Goal: Book appointment/travel/reservation

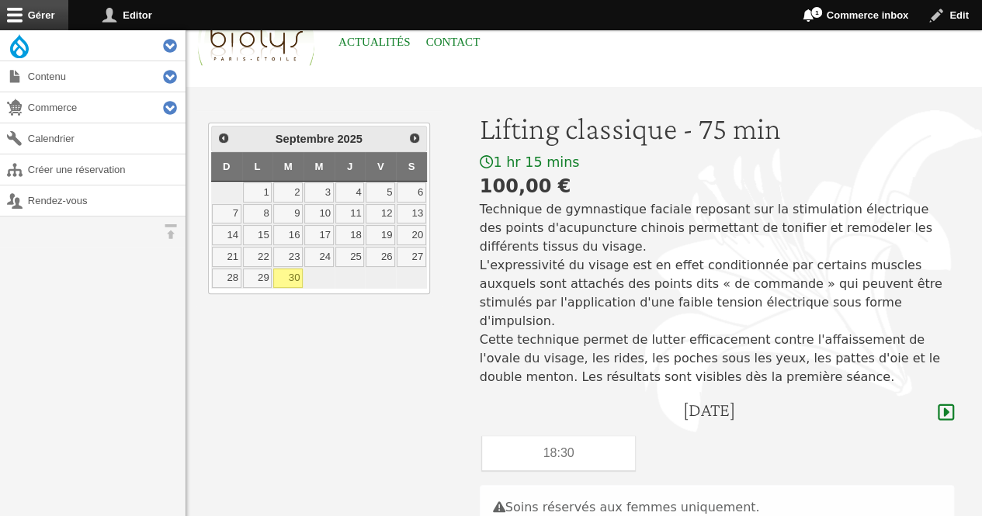
scroll to position [93, 0]
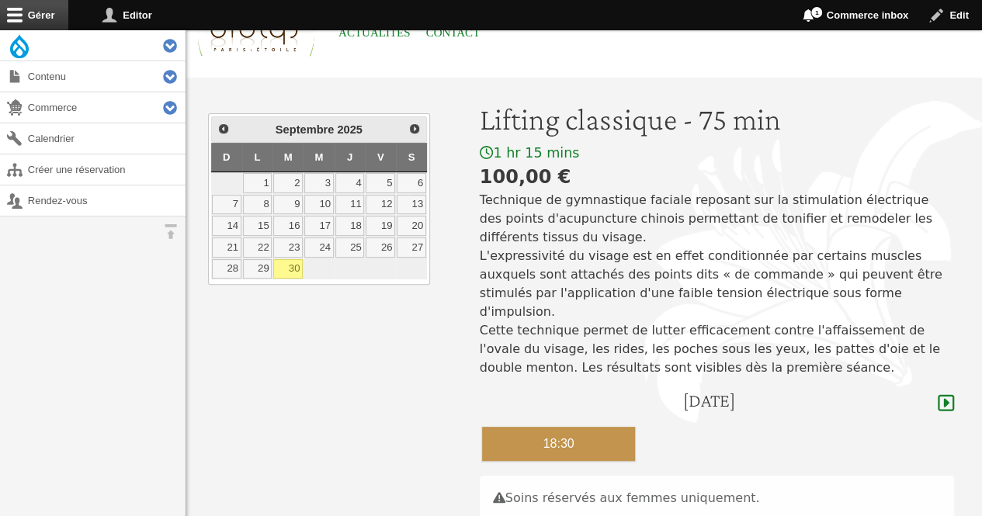
click at [572, 427] on div "18:30" at bounding box center [559, 444] width 154 height 34
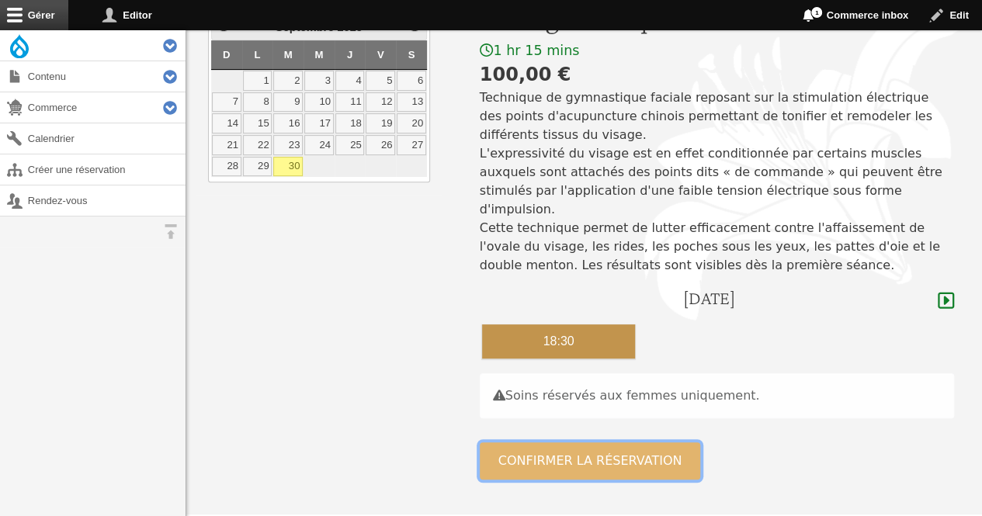
click at [631, 446] on button "Confirmer la réservation" at bounding box center [590, 460] width 221 height 37
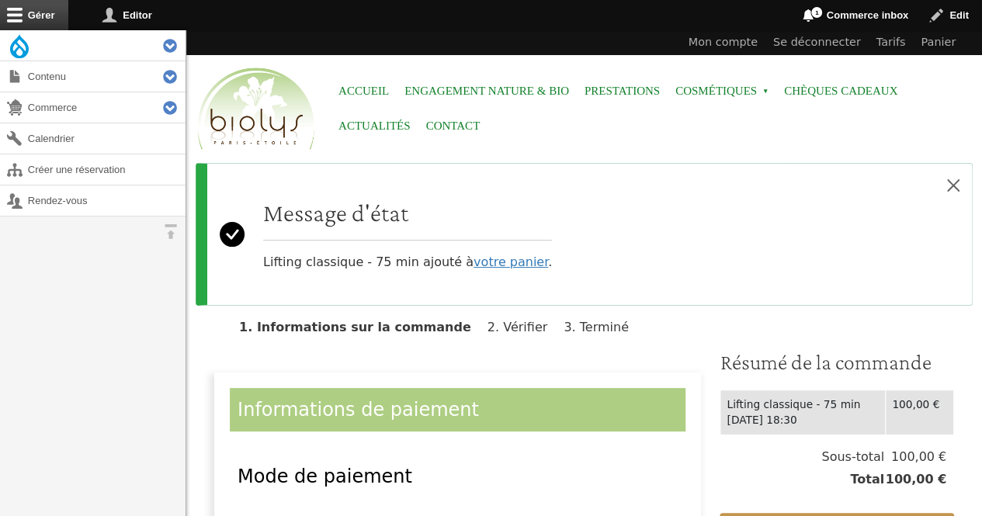
scroll to position [98, 0]
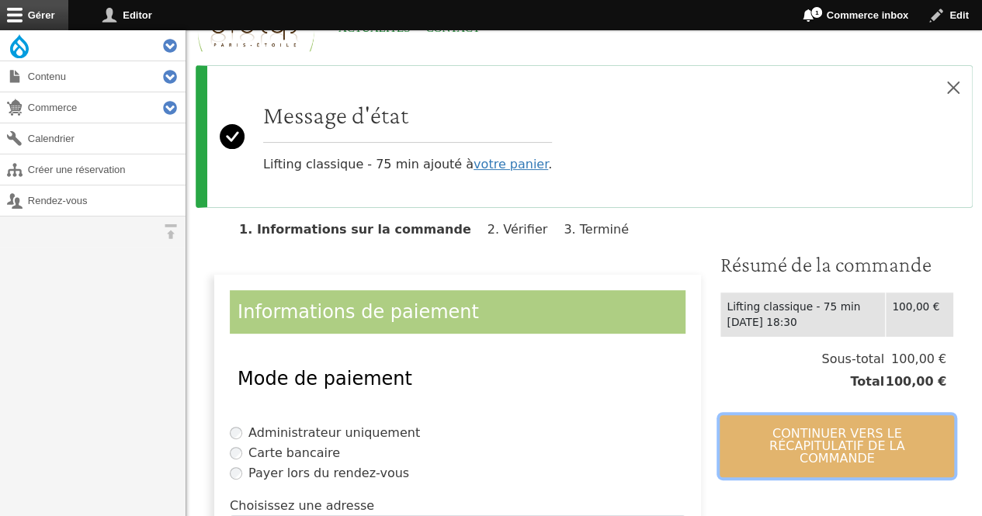
click at [801, 457] on button "Continuer vers le récapitulatif de la commande" at bounding box center [837, 446] width 234 height 62
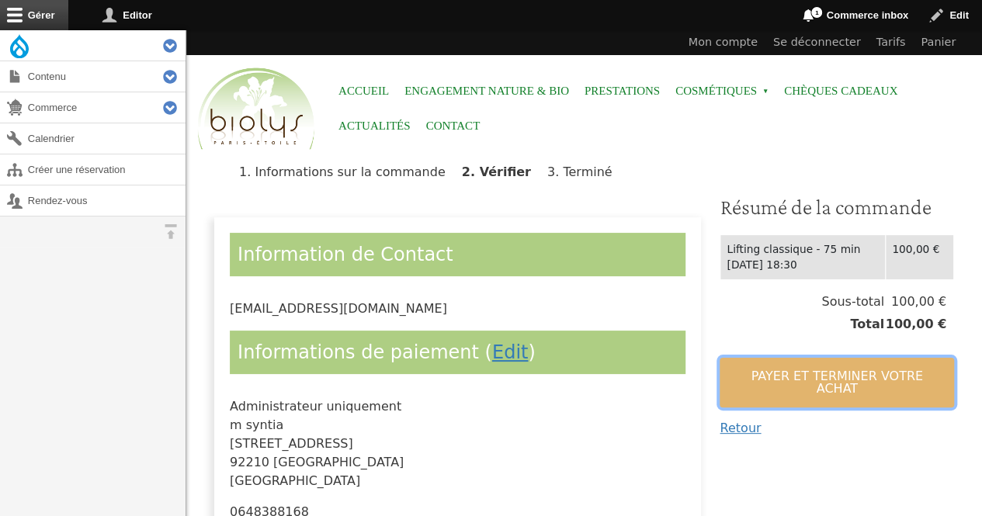
click at [778, 371] on button "Payer et terminer votre achat" at bounding box center [837, 383] width 234 height 50
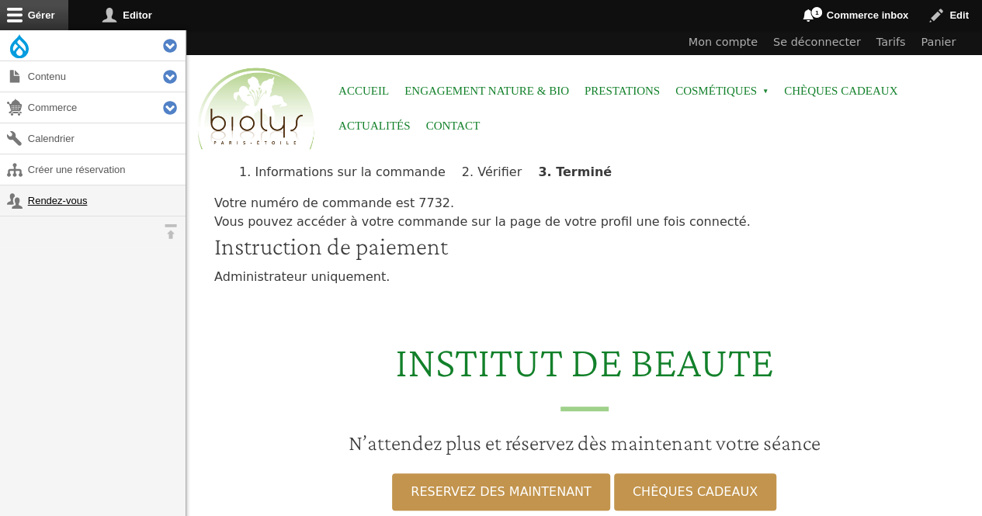
click at [56, 203] on link "Rendez-vous" at bounding box center [93, 201] width 186 height 30
